Goal: Navigation & Orientation: Find specific page/section

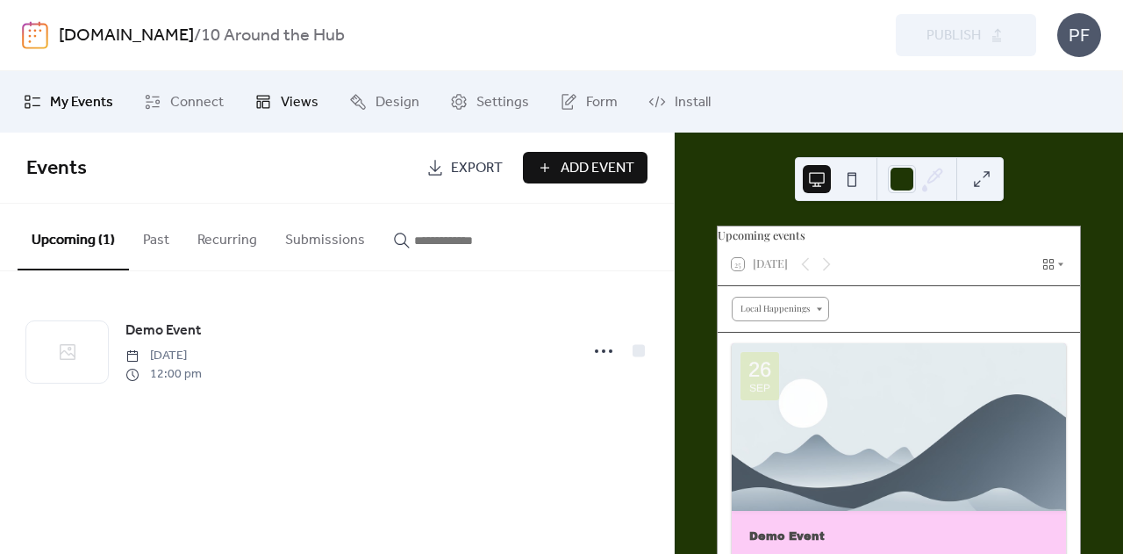
click at [304, 106] on span "Views" at bounding box center [300, 102] width 38 height 21
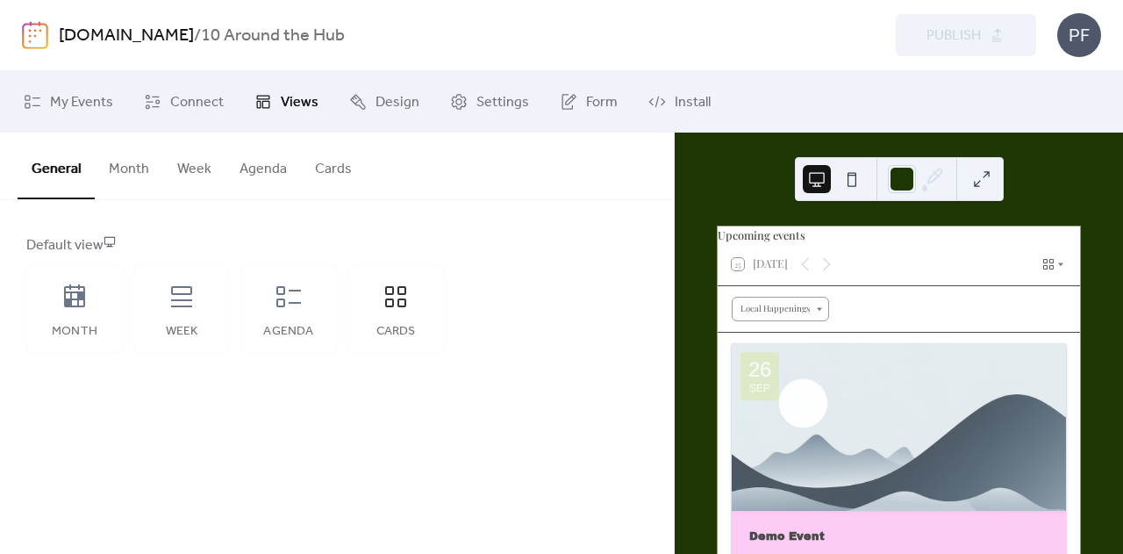
click at [198, 173] on button "Week" at bounding box center [194, 164] width 62 height 65
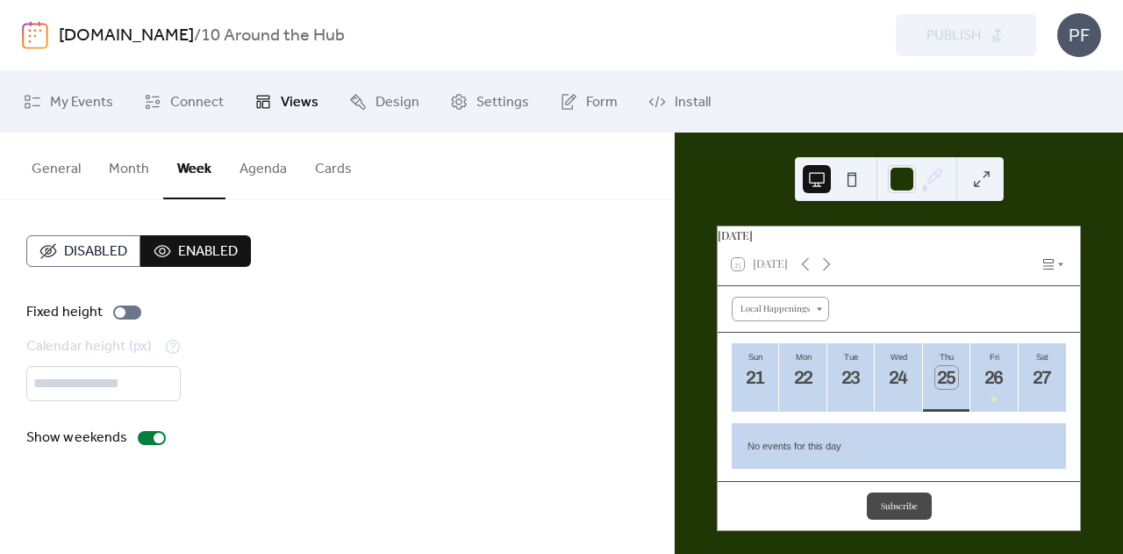
click at [240, 175] on button "Agenda" at bounding box center [262, 164] width 75 height 65
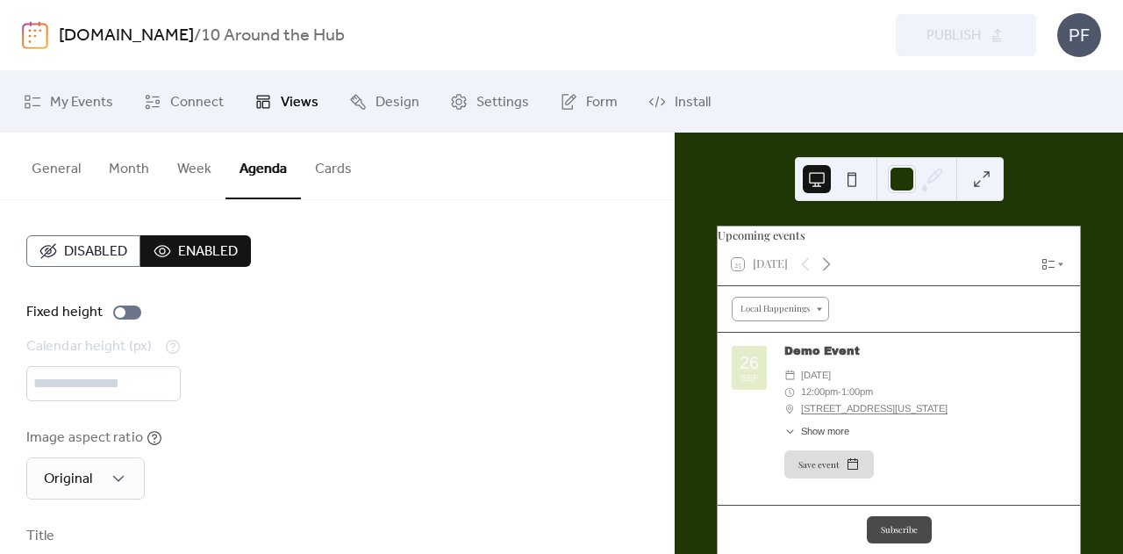
click at [154, 173] on button "Month" at bounding box center [129, 164] width 68 height 65
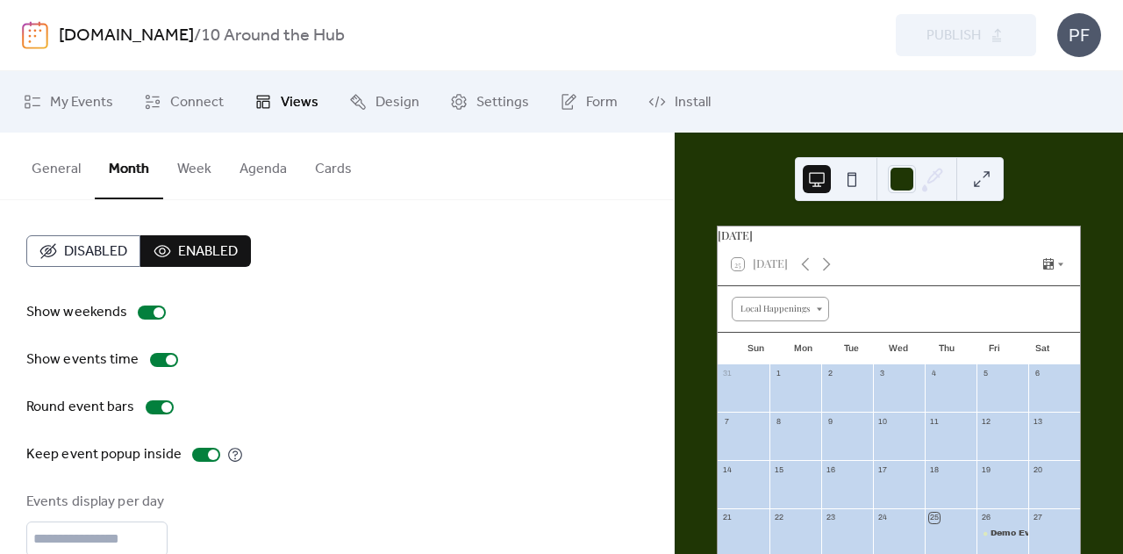
click at [89, 43] on link "[DOMAIN_NAME]" at bounding box center [126, 35] width 135 height 33
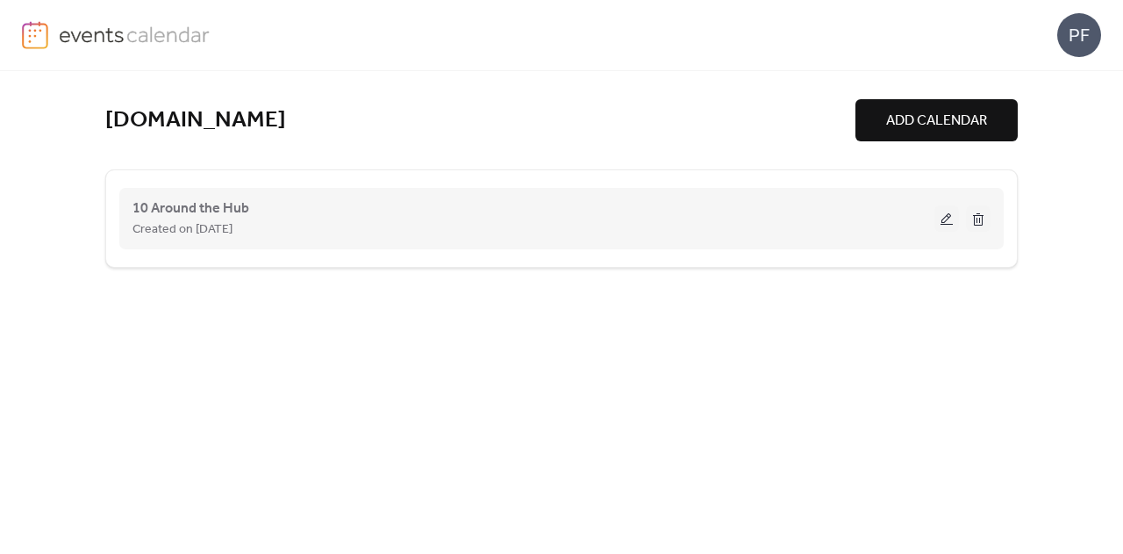
click at [323, 204] on div "10 Around the Hub Created on [DATE]" at bounding box center [533, 218] width 802 height 42
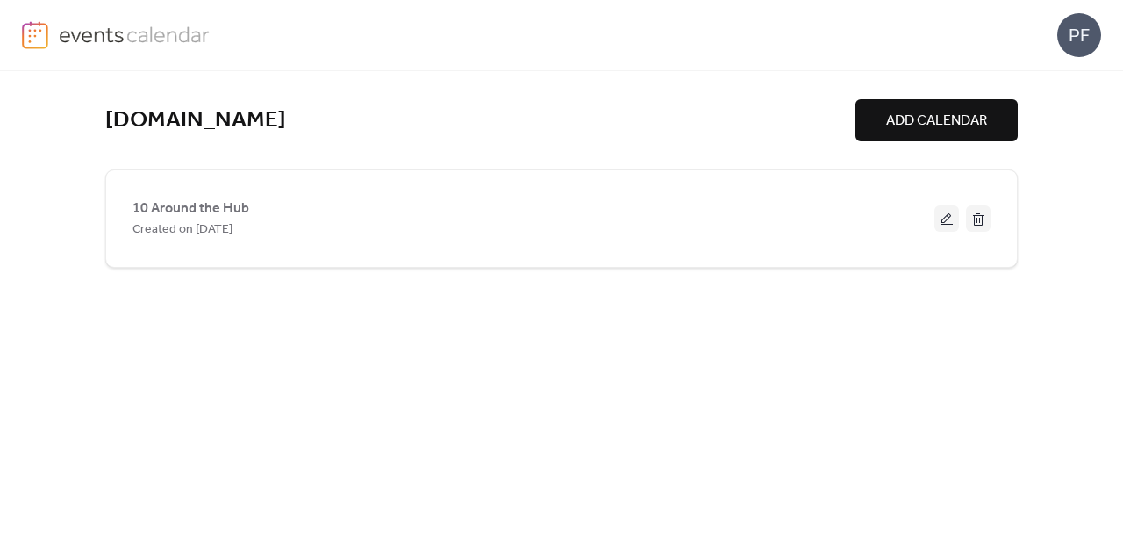
click at [153, 43] on img at bounding box center [135, 34] width 152 height 26
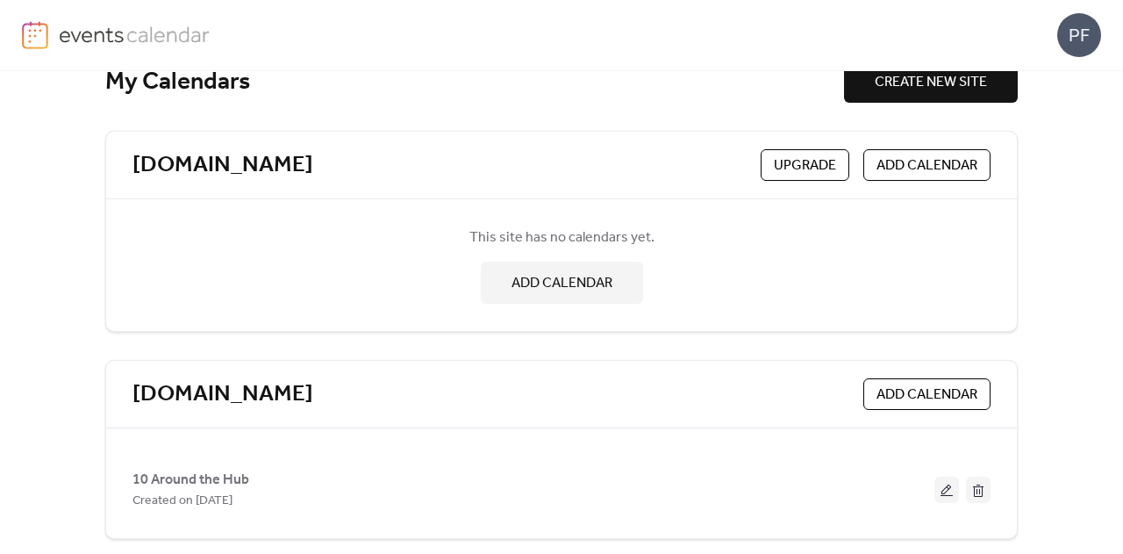
scroll to position [49, 0]
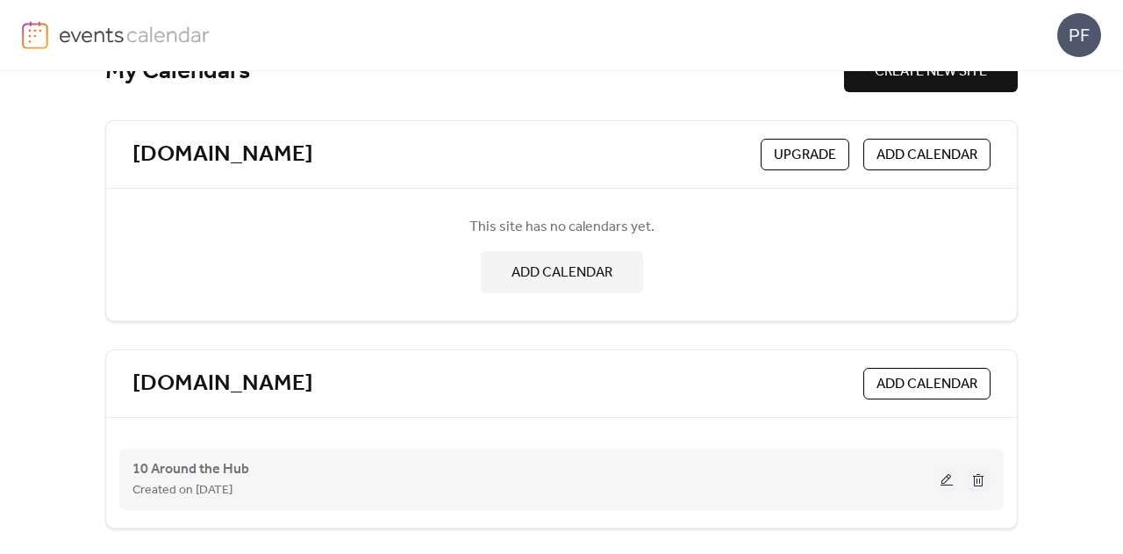
click at [942, 480] on button at bounding box center [946, 479] width 25 height 26
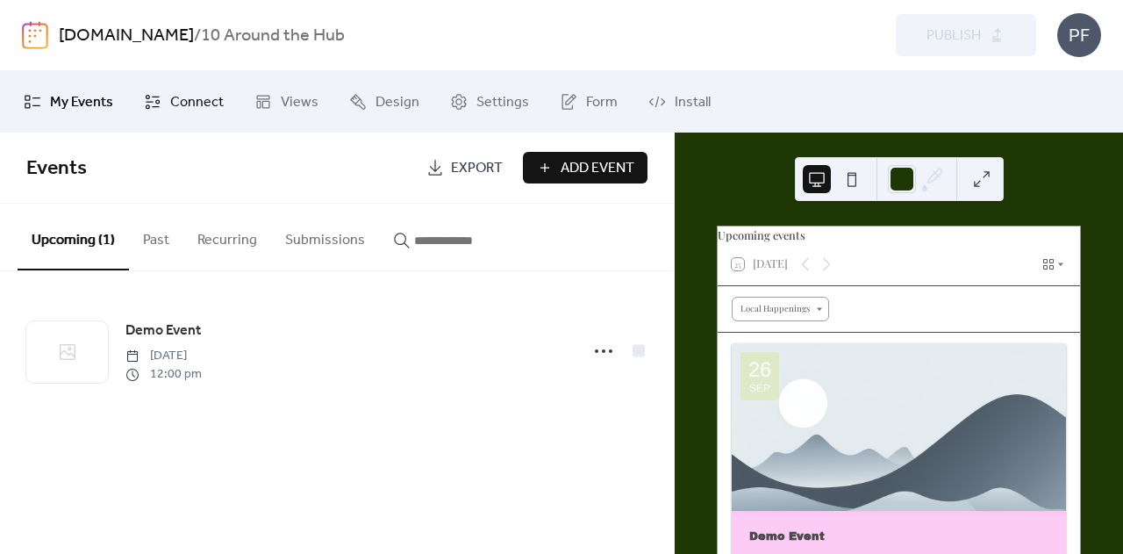
click at [172, 101] on span "Connect" at bounding box center [197, 102] width 54 height 21
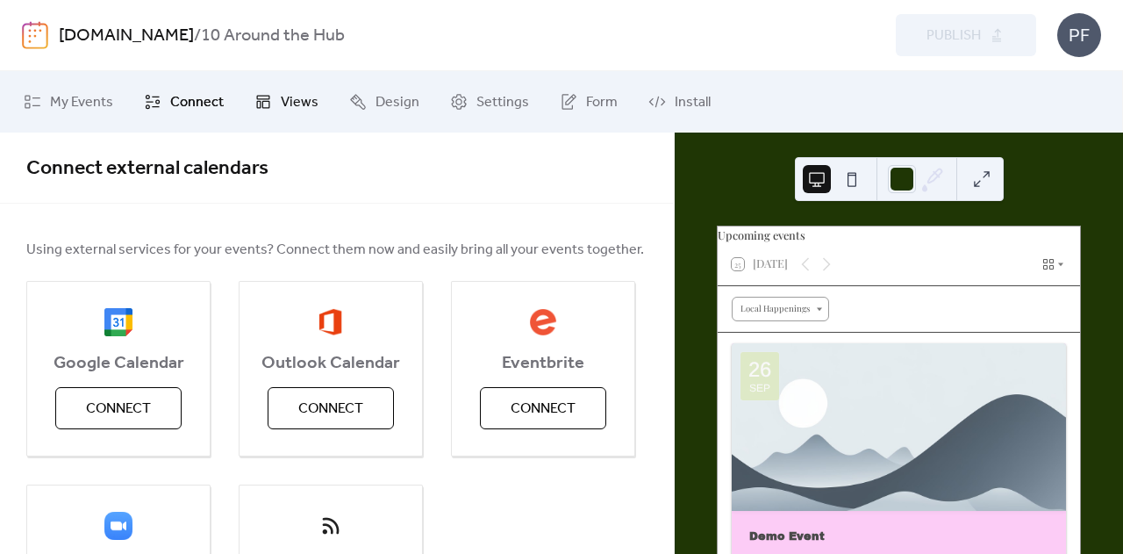
click at [291, 112] on span "Views" at bounding box center [300, 102] width 38 height 21
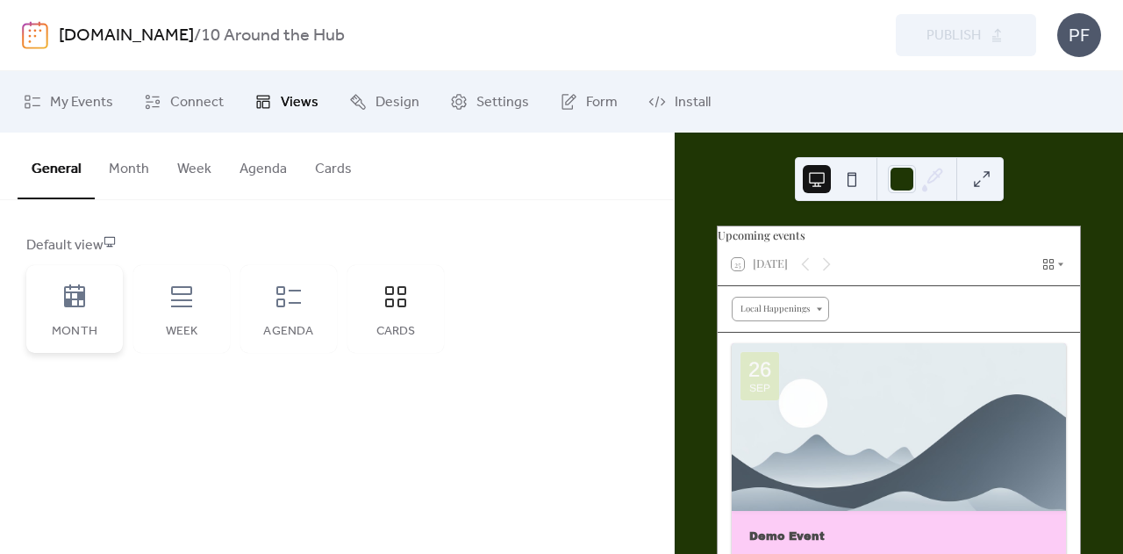
click at [100, 304] on div "Month" at bounding box center [74, 309] width 97 height 88
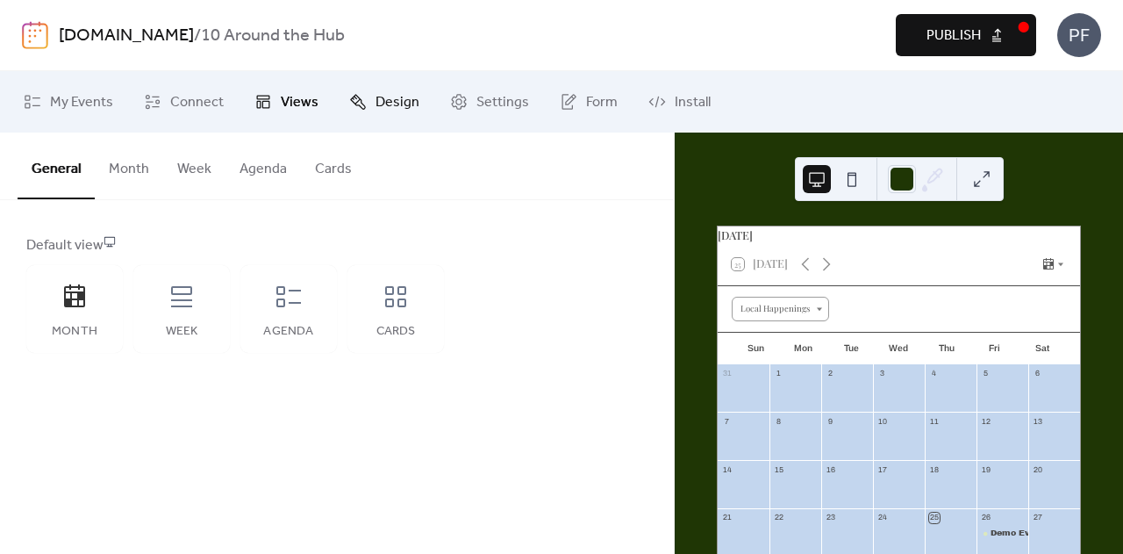
click at [380, 93] on span "Design" at bounding box center [398, 102] width 44 height 21
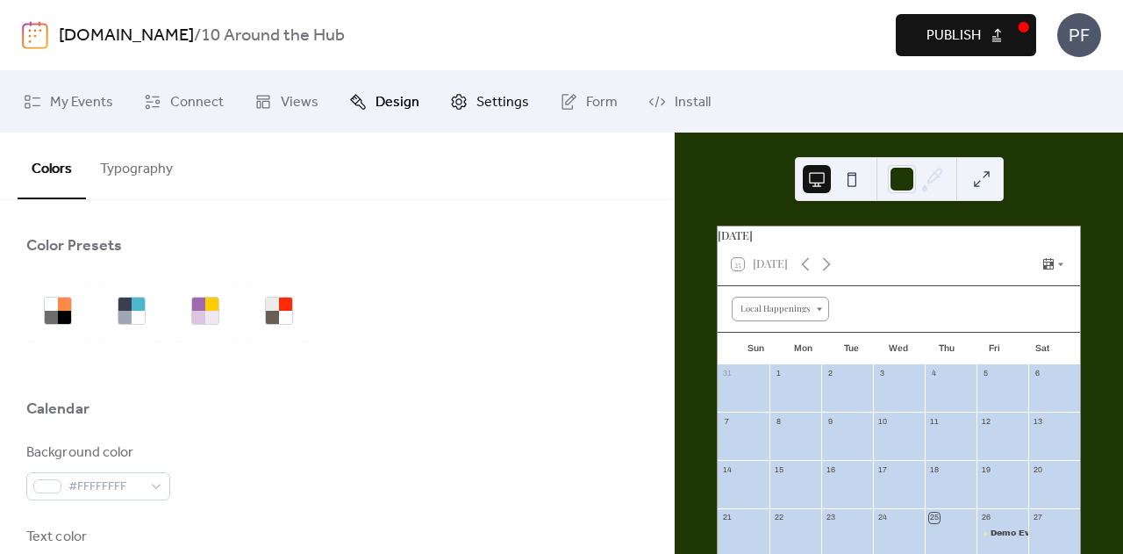
click at [480, 92] on span "Settings" at bounding box center [502, 102] width 53 height 21
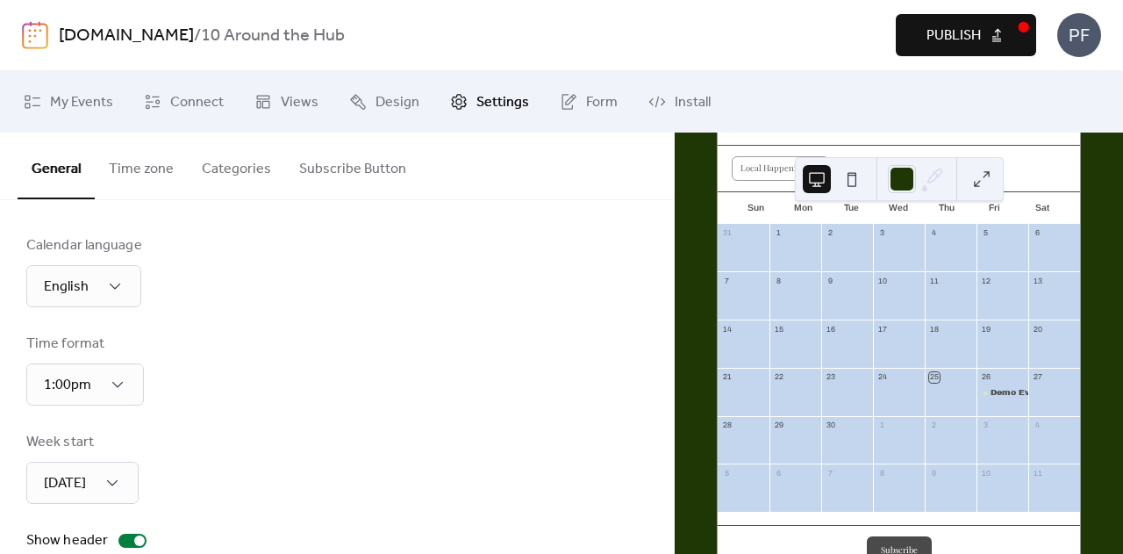
scroll to position [197, 0]
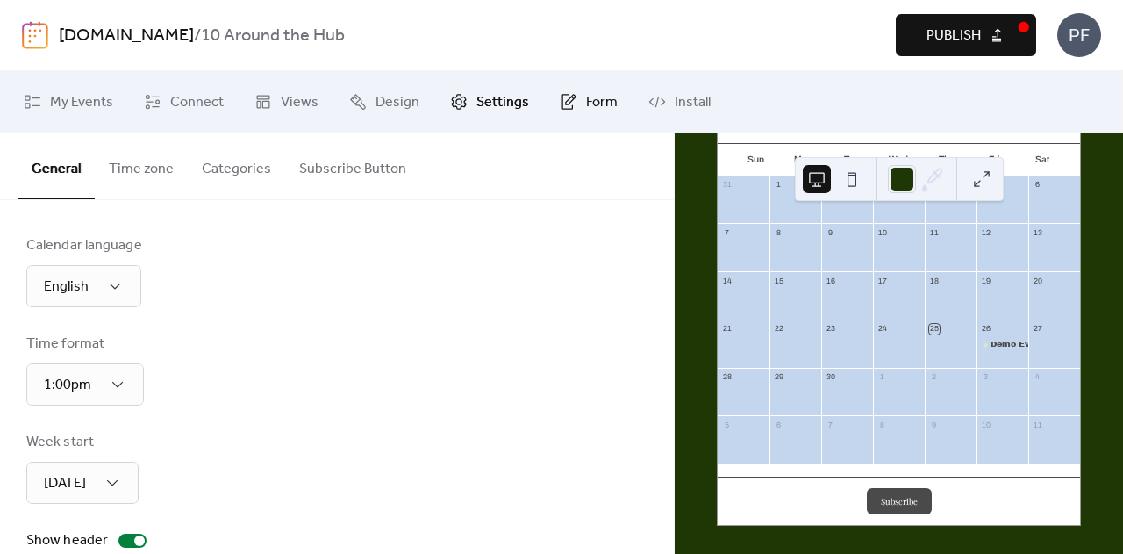
click at [565, 97] on icon at bounding box center [570, 99] width 11 height 11
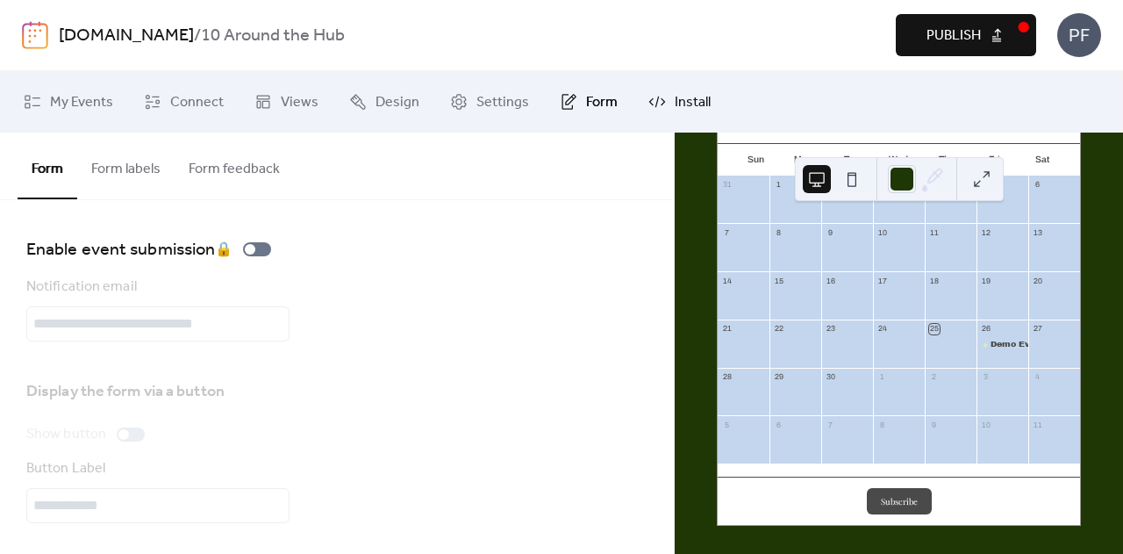
click at [697, 92] on span "Install" at bounding box center [693, 102] width 36 height 21
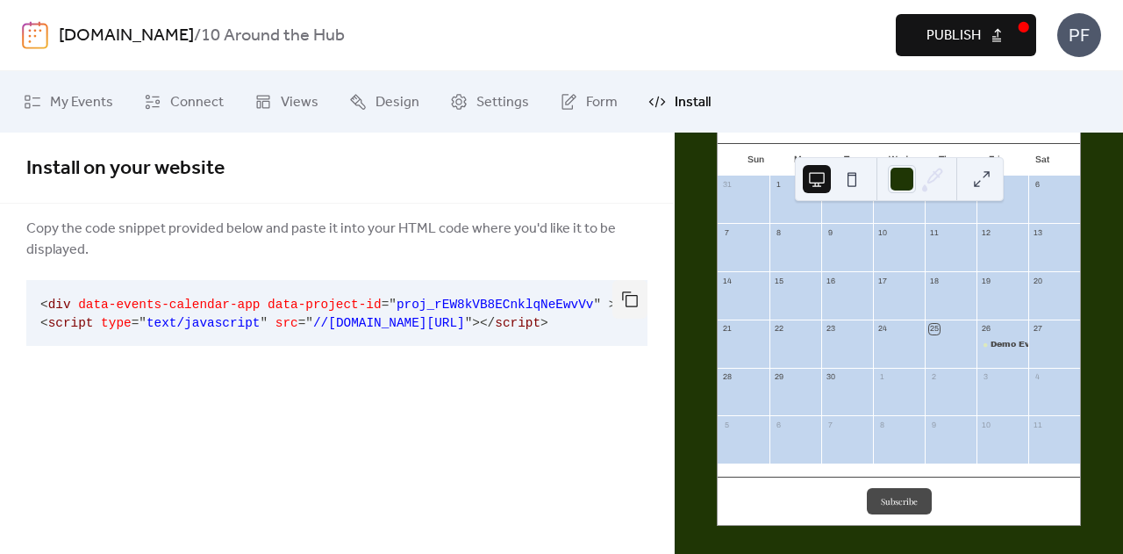
click at [1009, 15] on button "Publish" at bounding box center [966, 35] width 140 height 42
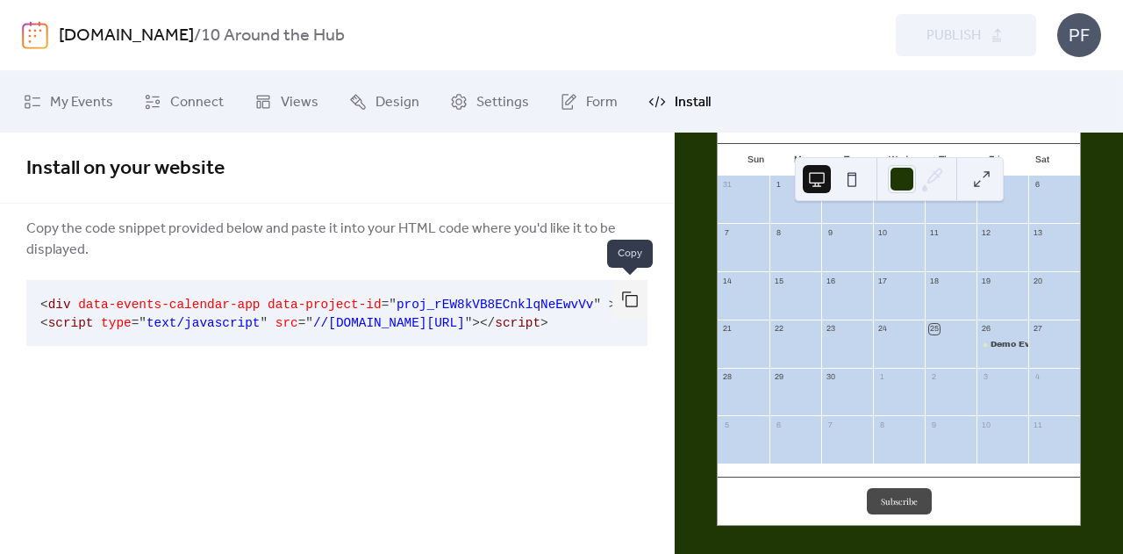
click at [637, 295] on button "button" at bounding box center [629, 299] width 35 height 39
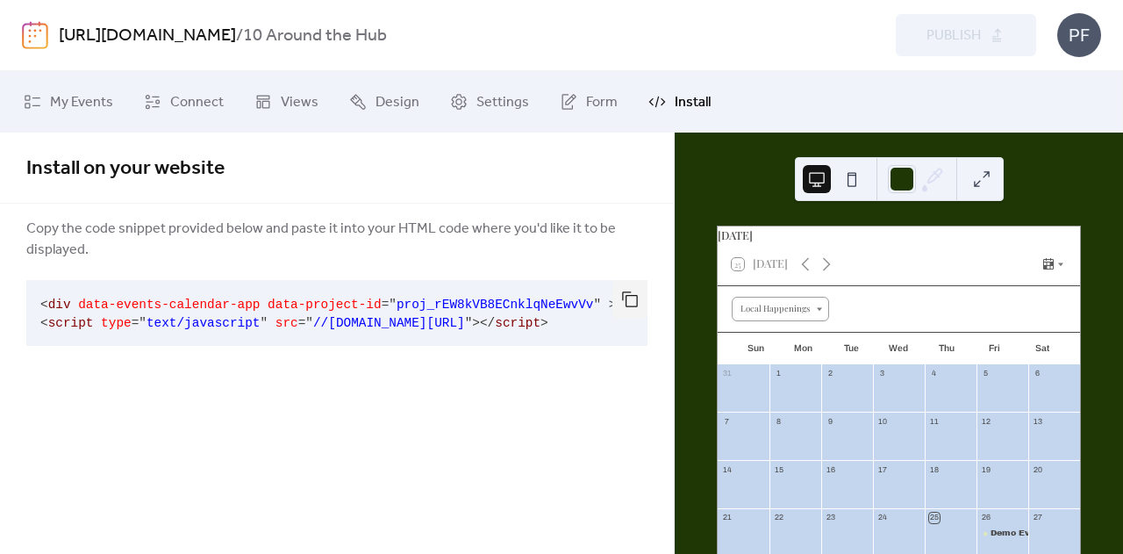
click at [30, 20] on div "[URL][DOMAIN_NAME] / 10 Around the Hub Preview Publish PF" at bounding box center [561, 35] width 1079 height 70
click at [40, 37] on img at bounding box center [35, 35] width 26 height 28
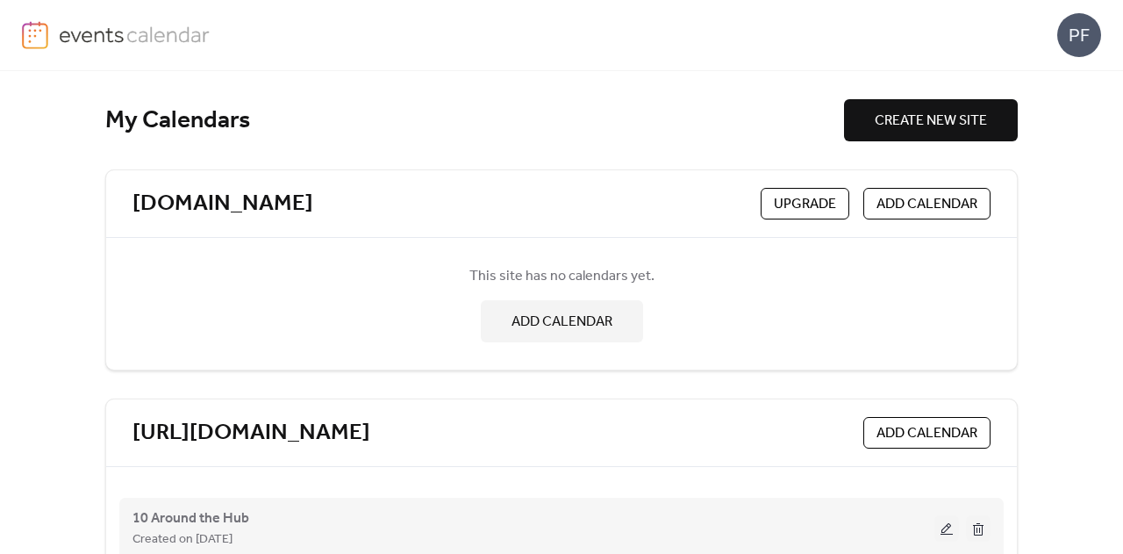
click at [948, 528] on button at bounding box center [946, 528] width 25 height 26
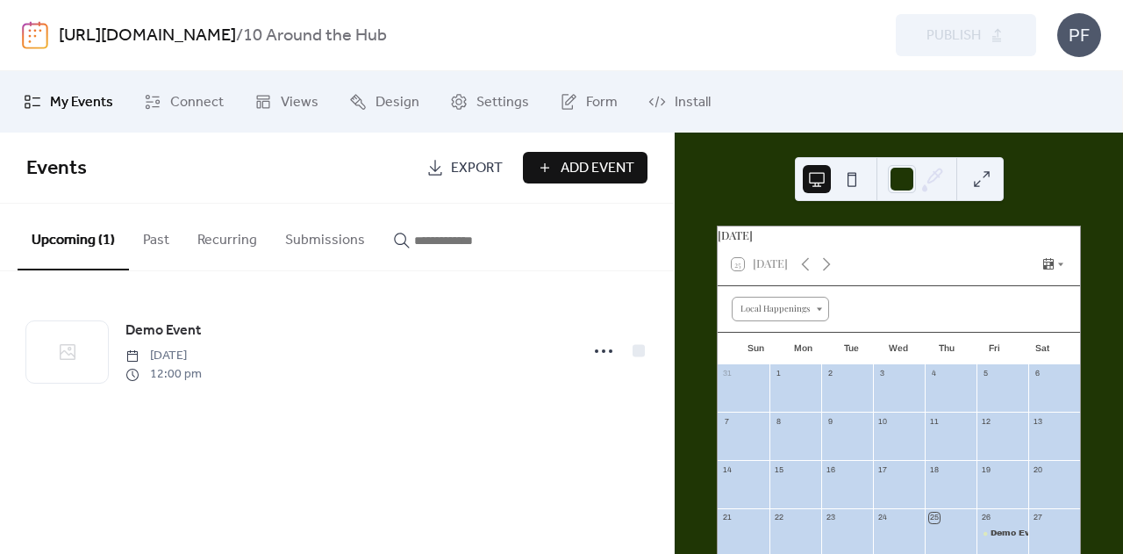
click at [25, 39] on img at bounding box center [35, 35] width 26 height 28
